Goal: Book appointment/travel/reservation

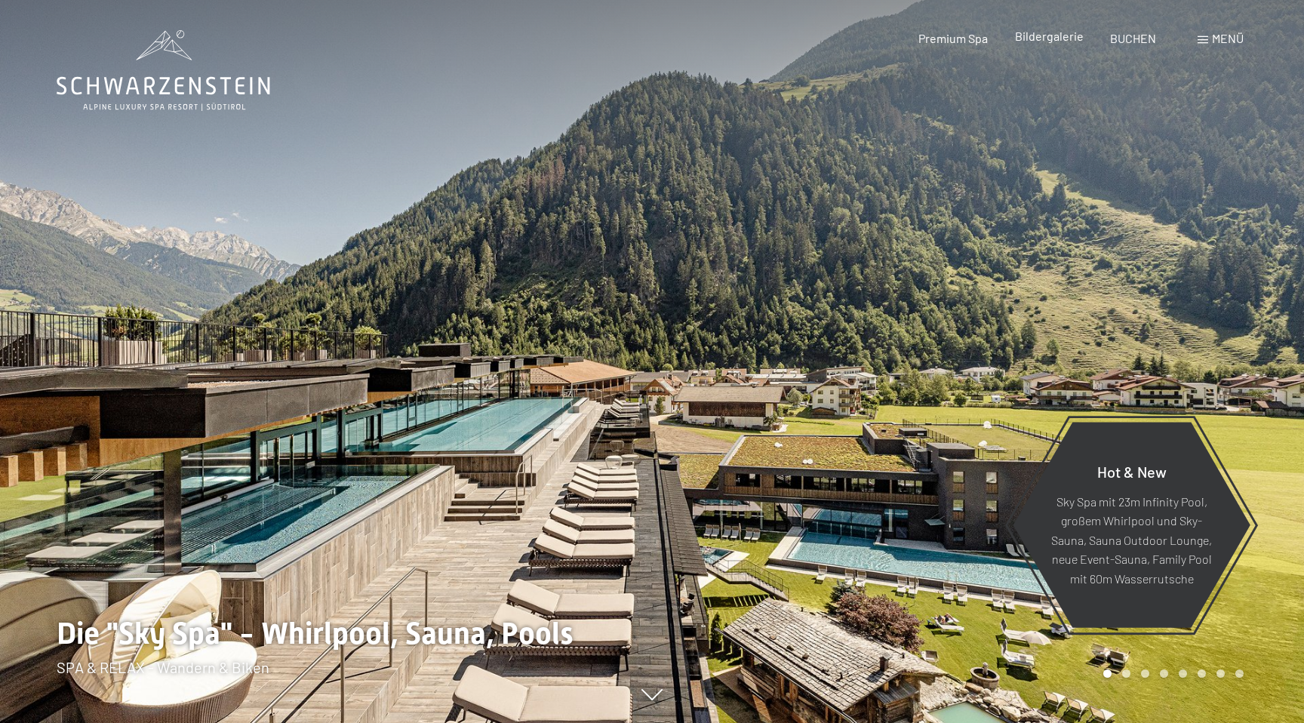
click at [1055, 44] on div "Bildergalerie" at bounding box center [1049, 36] width 69 height 17
click at [1057, 38] on span "Bildergalerie" at bounding box center [1049, 36] width 69 height 14
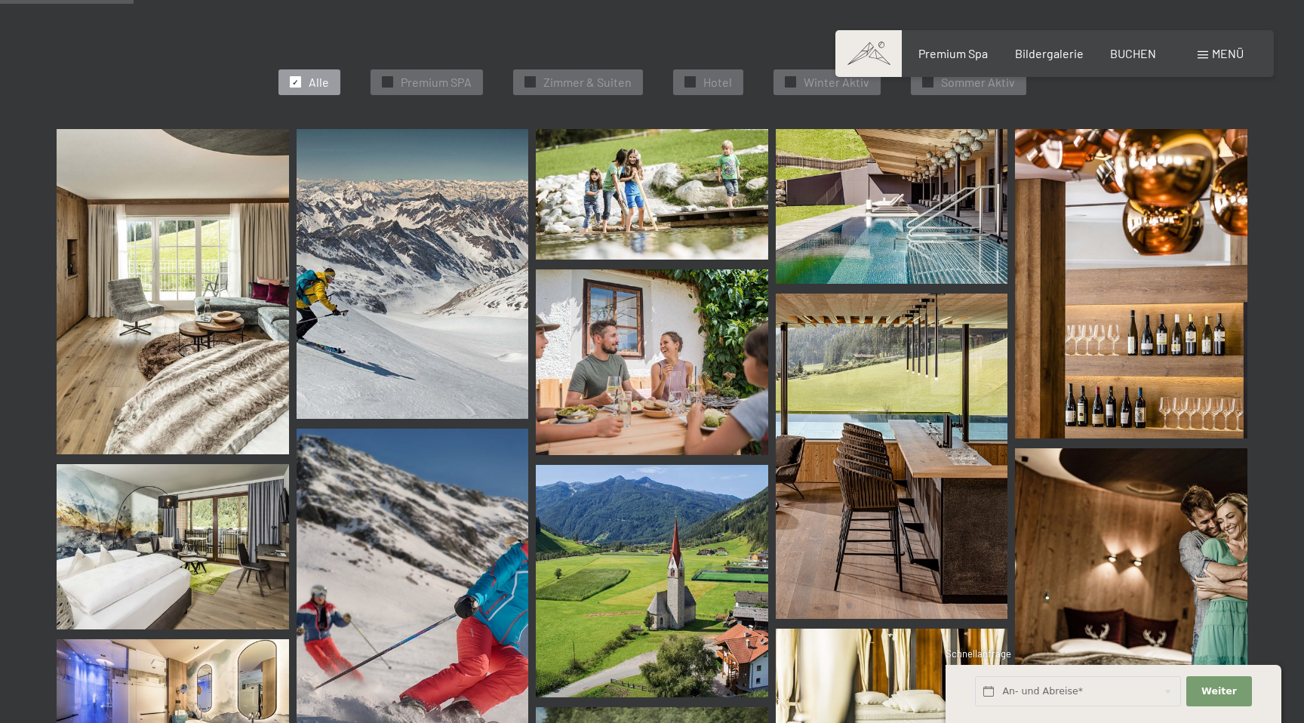
scroll to position [106, 0]
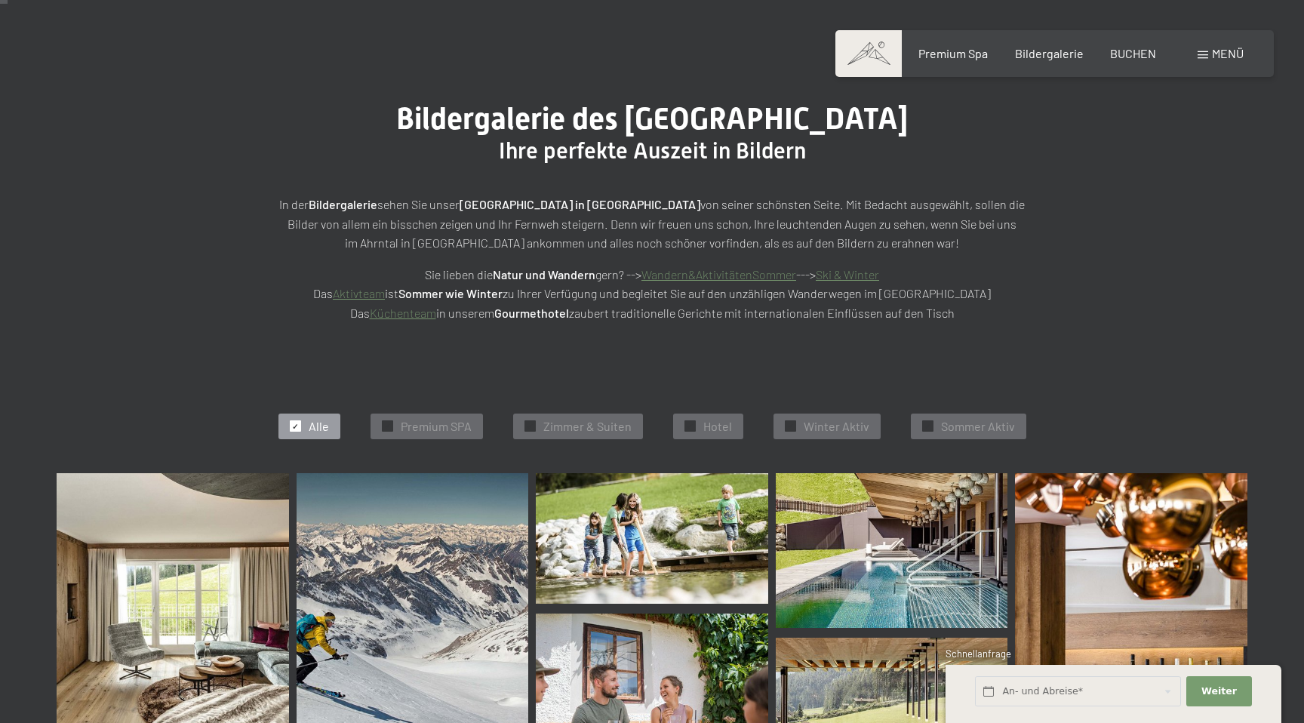
click at [1202, 59] on div "Menü" at bounding box center [1221, 53] width 46 height 17
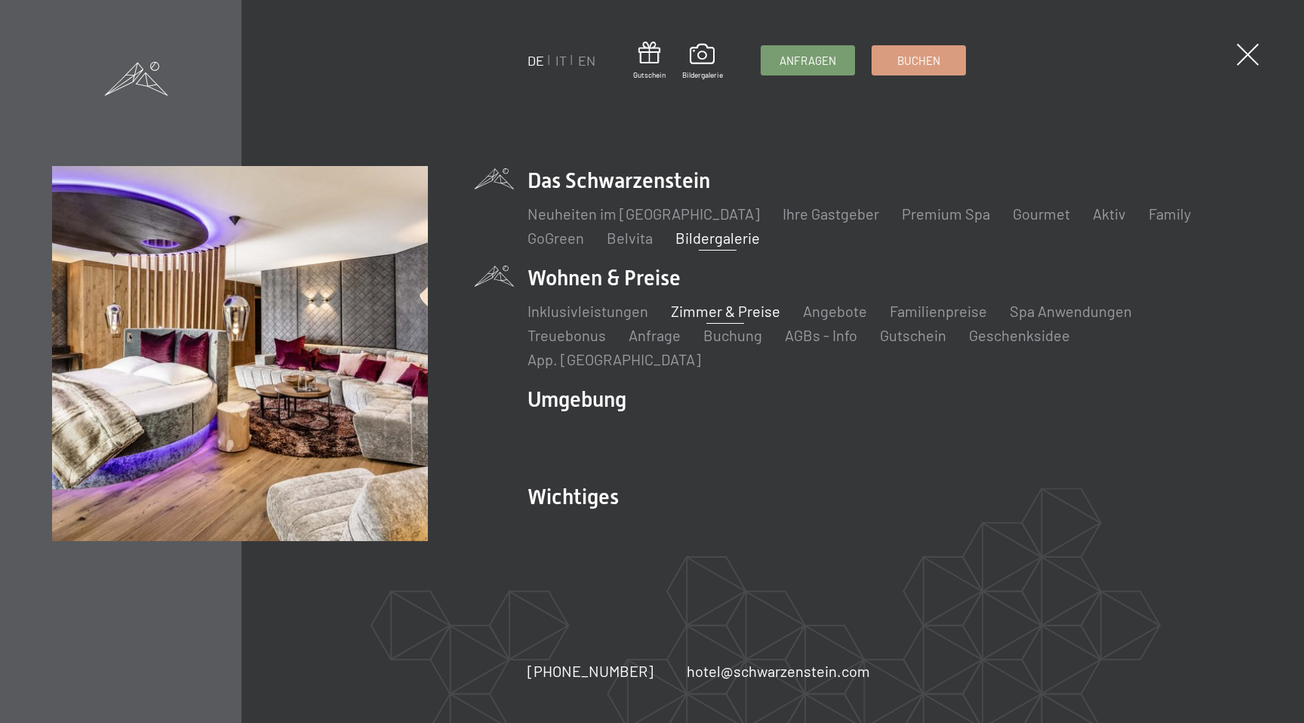
click at [691, 315] on link "Zimmer & Preise" at bounding box center [725, 311] width 109 height 18
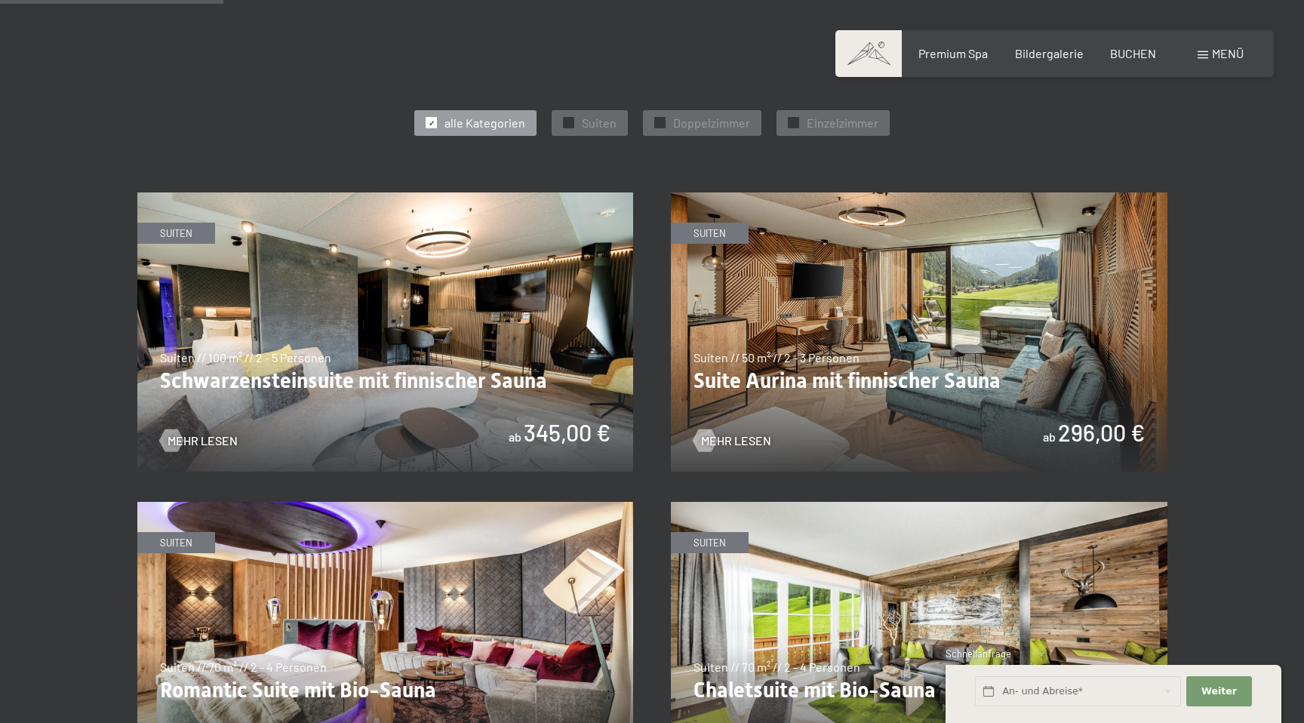
scroll to position [812, 0]
click at [580, 357] on img at bounding box center [385, 331] width 497 height 279
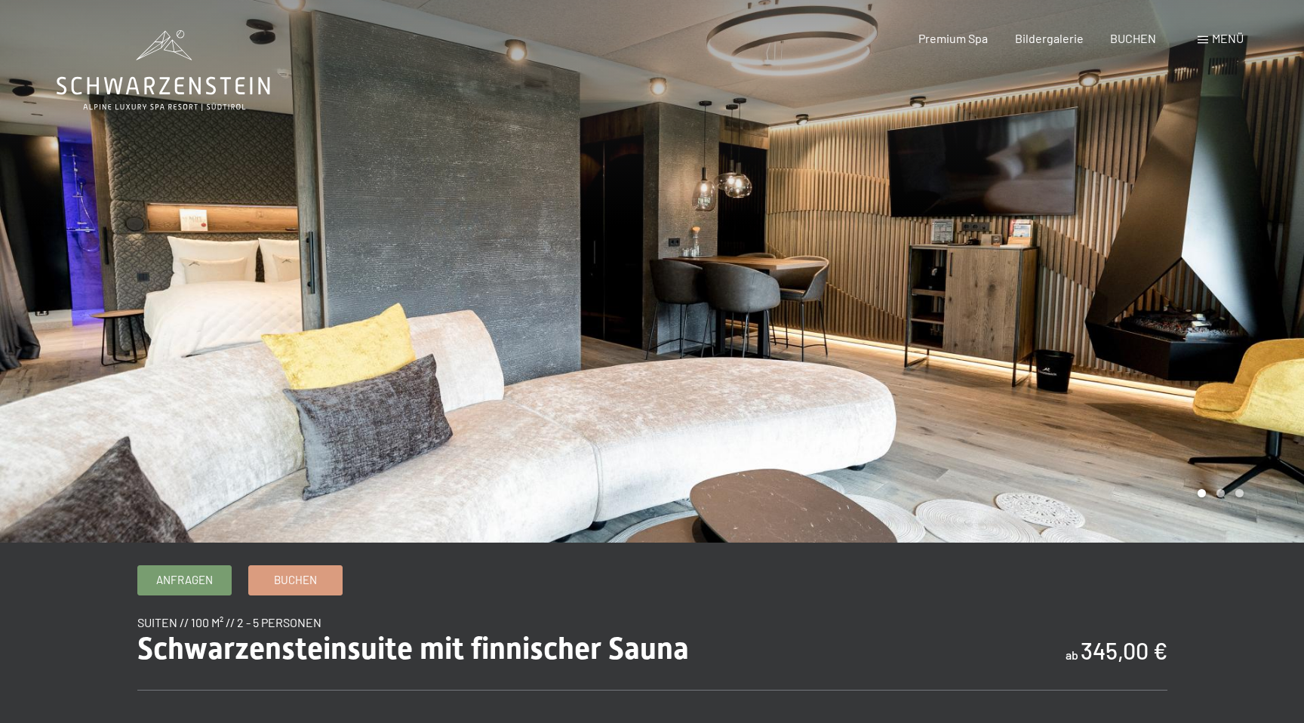
click at [1143, 291] on div at bounding box center [978, 271] width 652 height 543
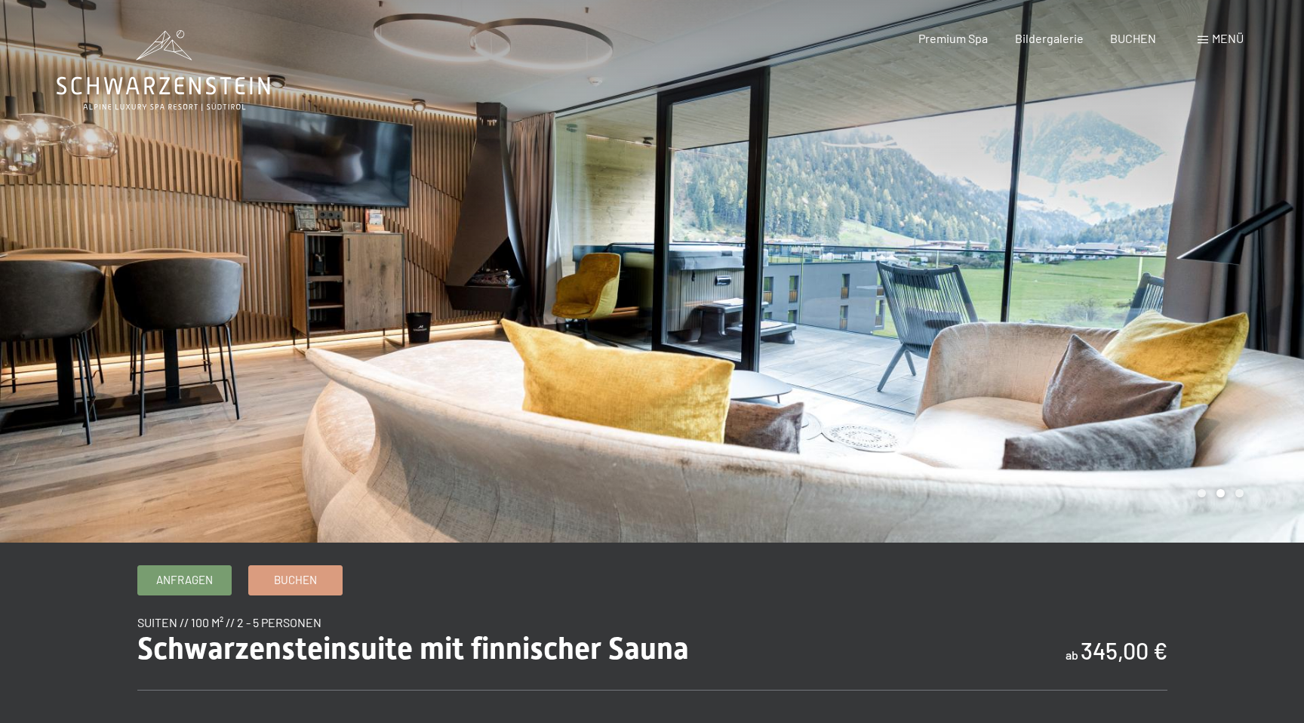
click at [1143, 291] on div at bounding box center [978, 271] width 652 height 543
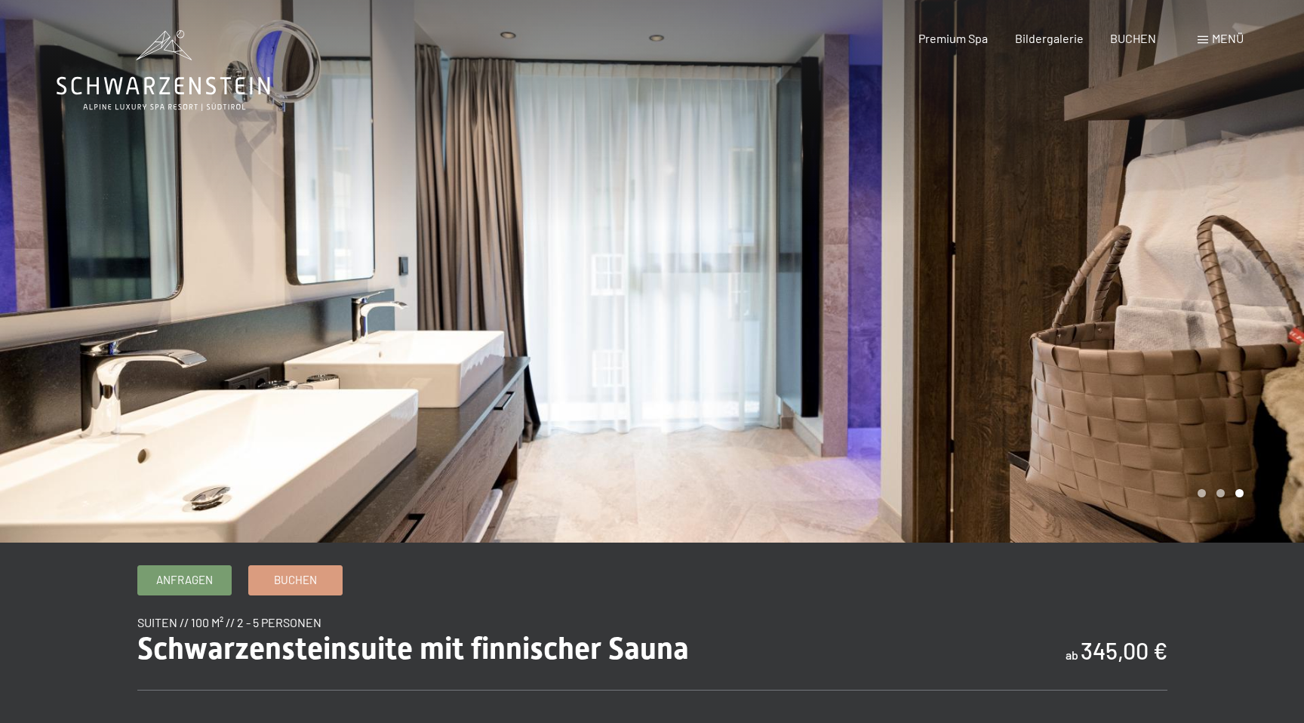
click at [1143, 291] on div at bounding box center [978, 271] width 652 height 543
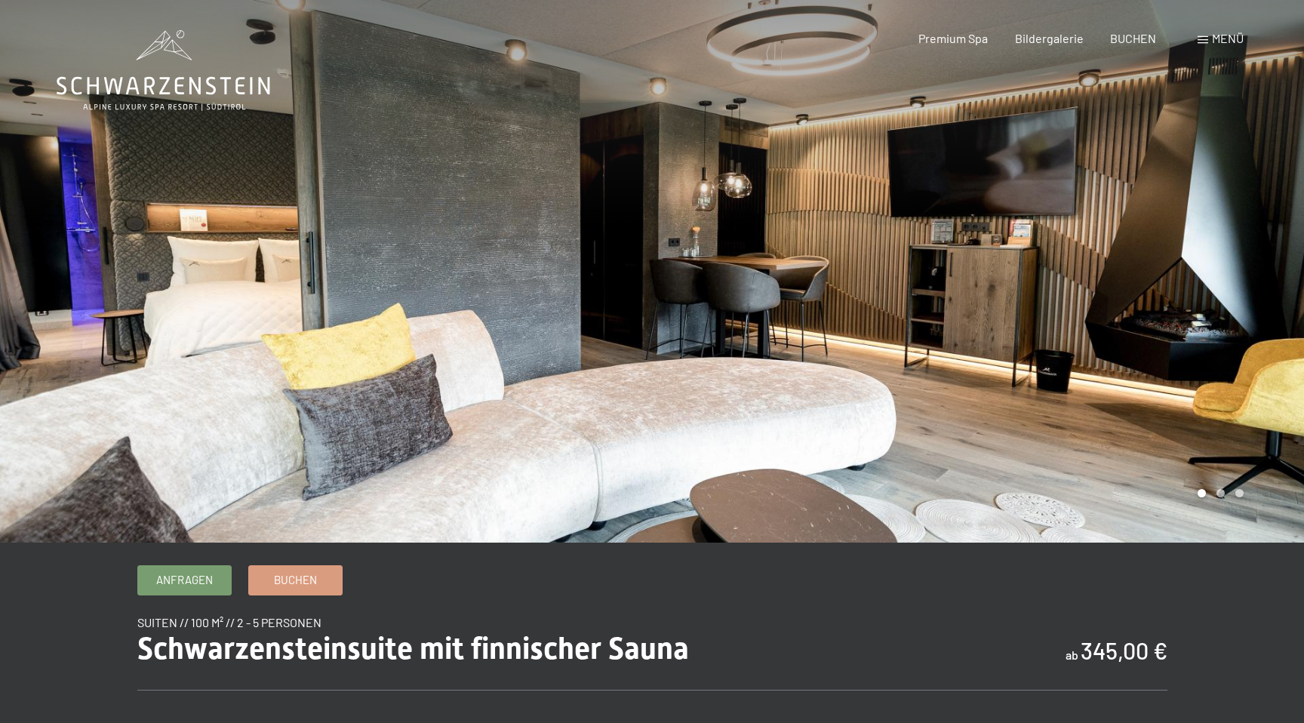
click at [1143, 291] on div at bounding box center [978, 271] width 652 height 543
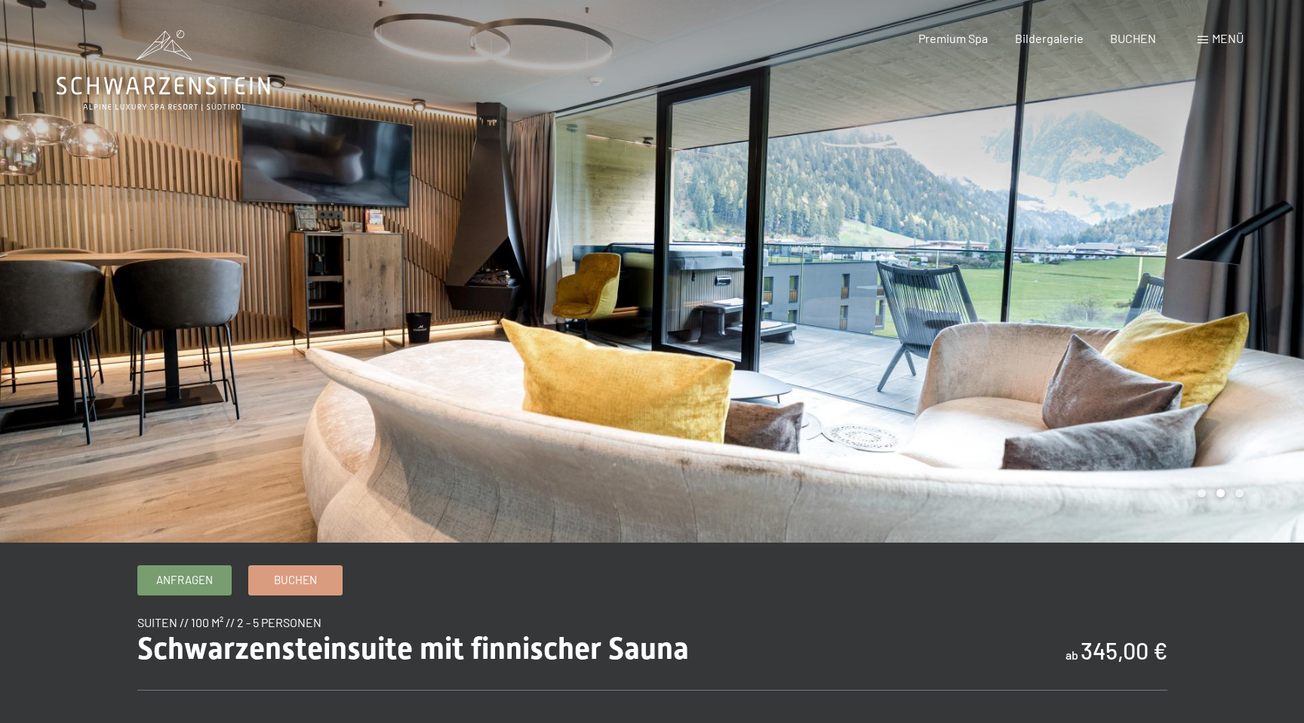
click at [1143, 291] on div at bounding box center [978, 271] width 652 height 543
